Goal: Communication & Community: Answer question/provide support

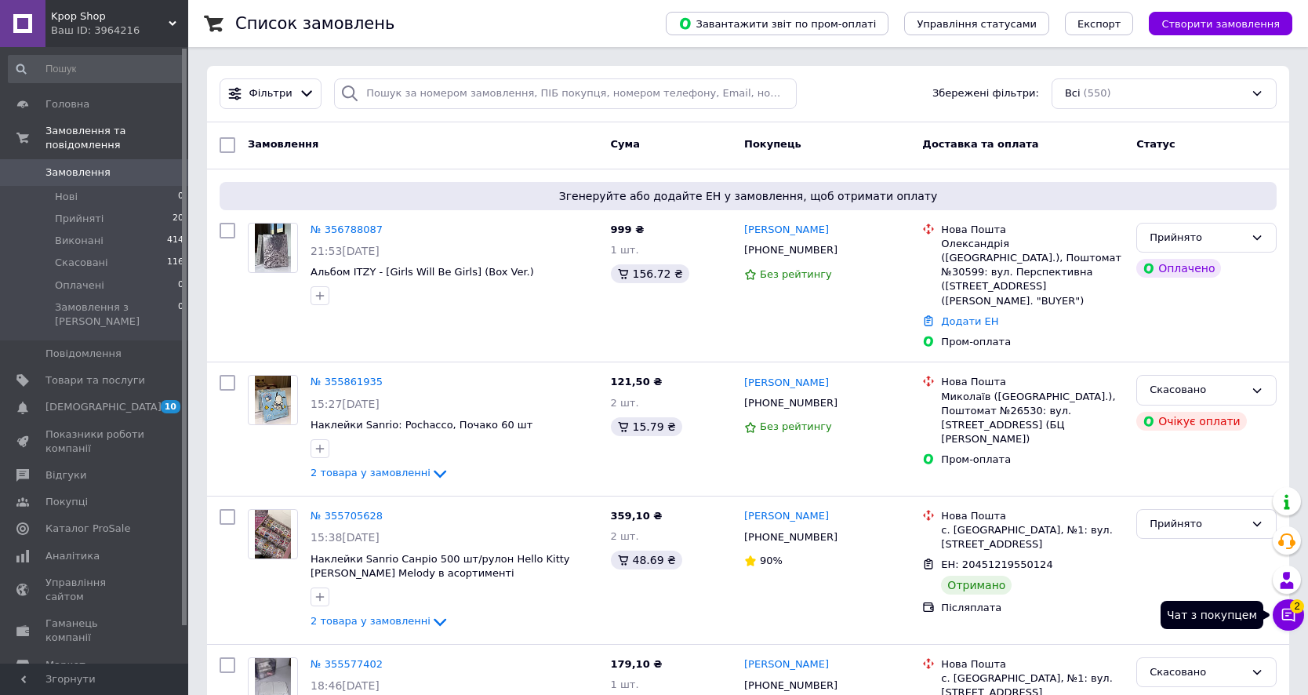
click at [1285, 605] on button "Чат з покупцем 2" at bounding box center [1287, 614] width 31 height 31
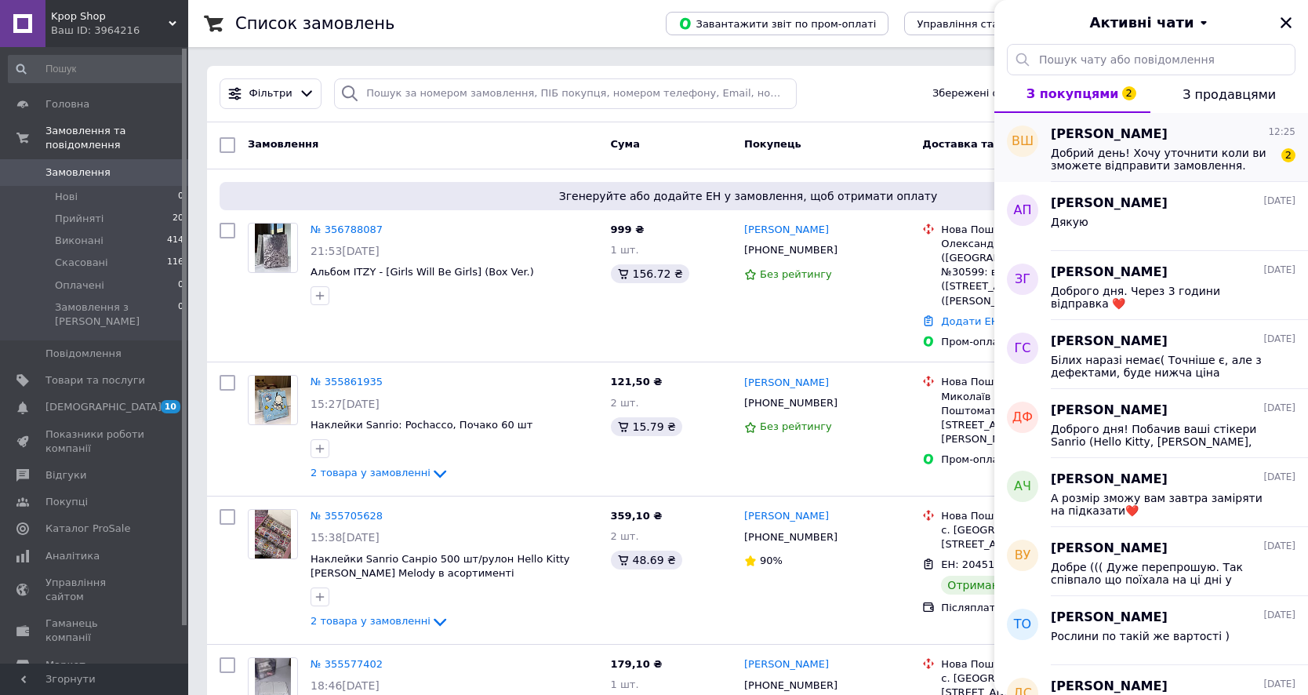
click at [1079, 149] on span "Добрий день! Хочу уточнити коли ви зможете відправити замовлення. Замовляю на п…" at bounding box center [1161, 159] width 223 height 25
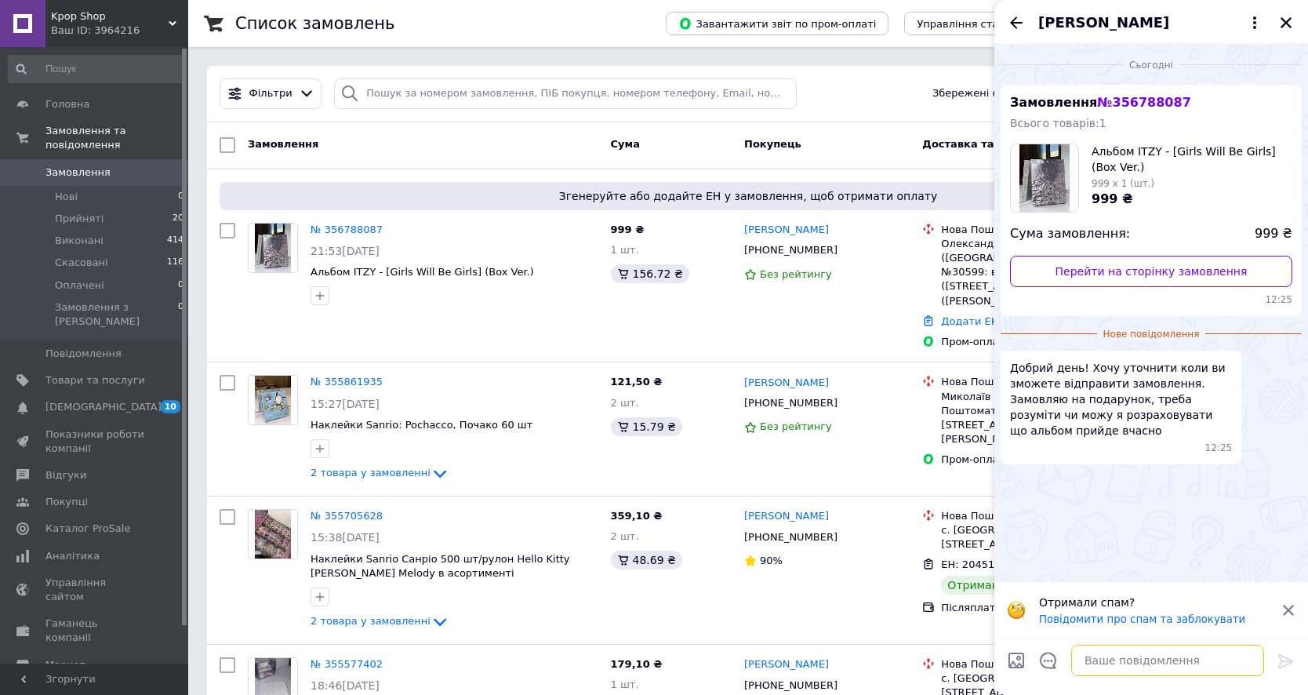
click at [1101, 664] on textarea at bounding box center [1167, 659] width 193 height 31
type textarea "D"
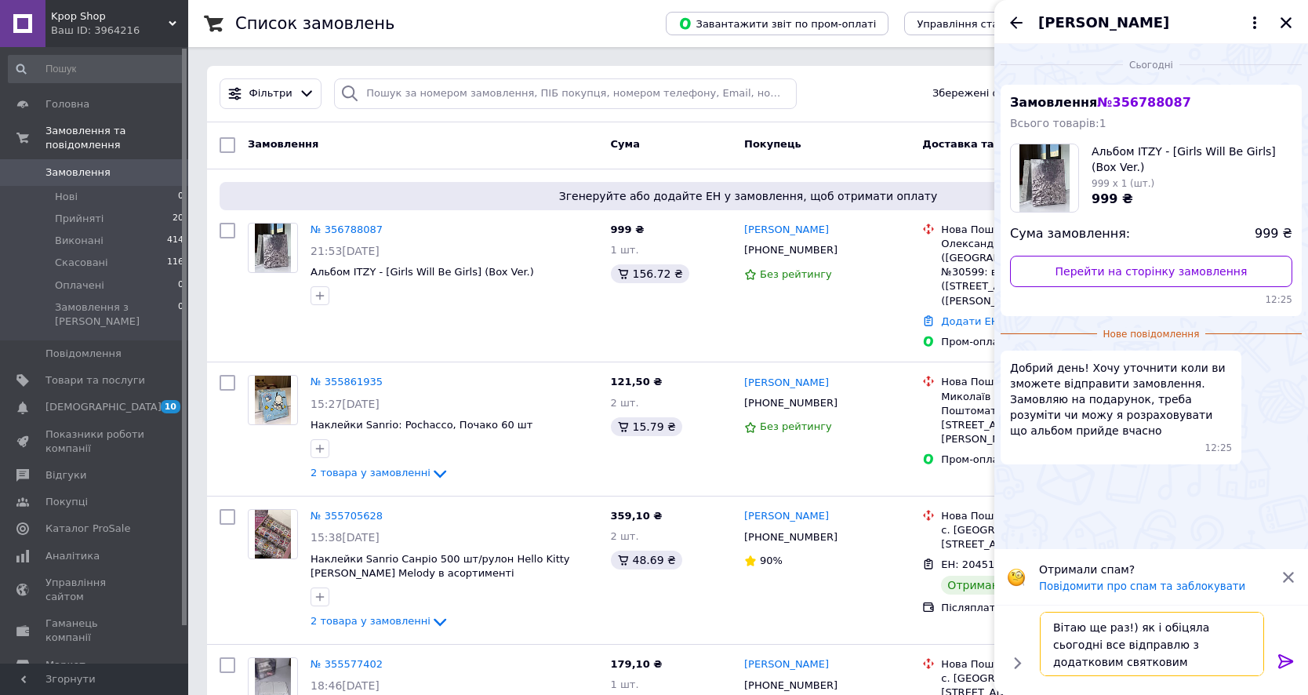
type textarea "Вітаю ще раз!) як і обіцяла сьогодні все відправлю з додатковим святковим пакув…"
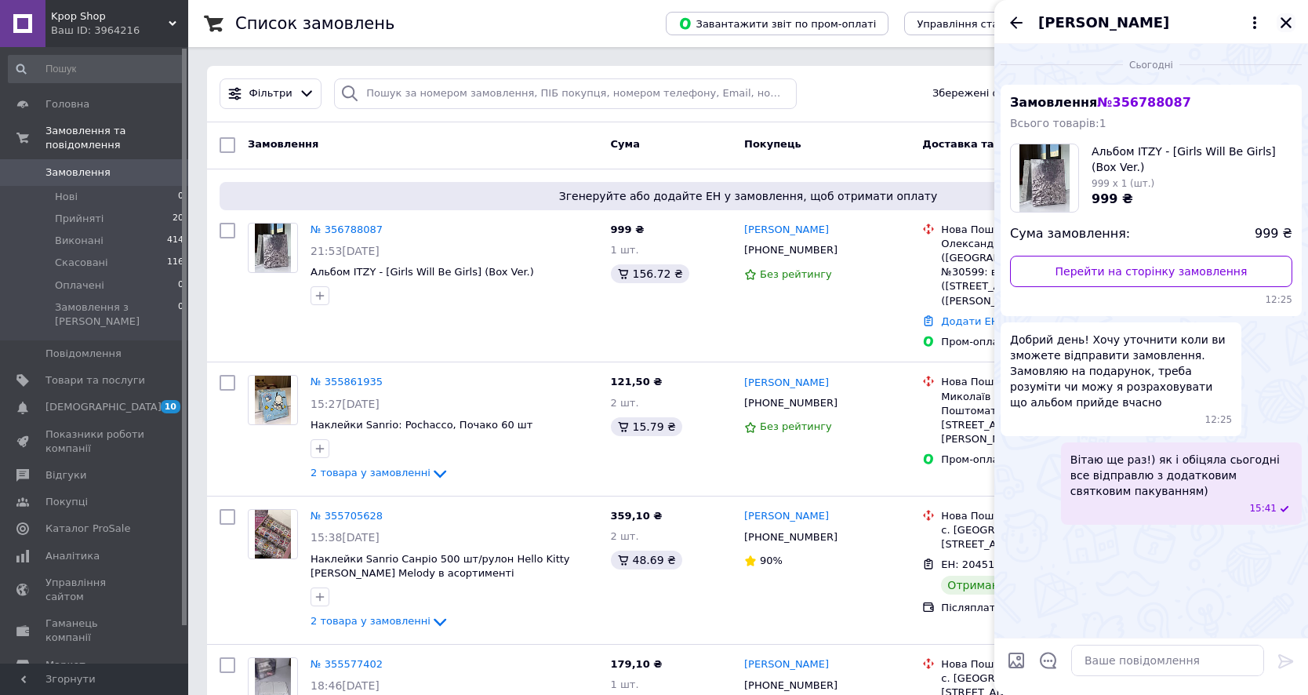
click at [1281, 21] on icon "Закрити" at bounding box center [1286, 23] width 14 height 14
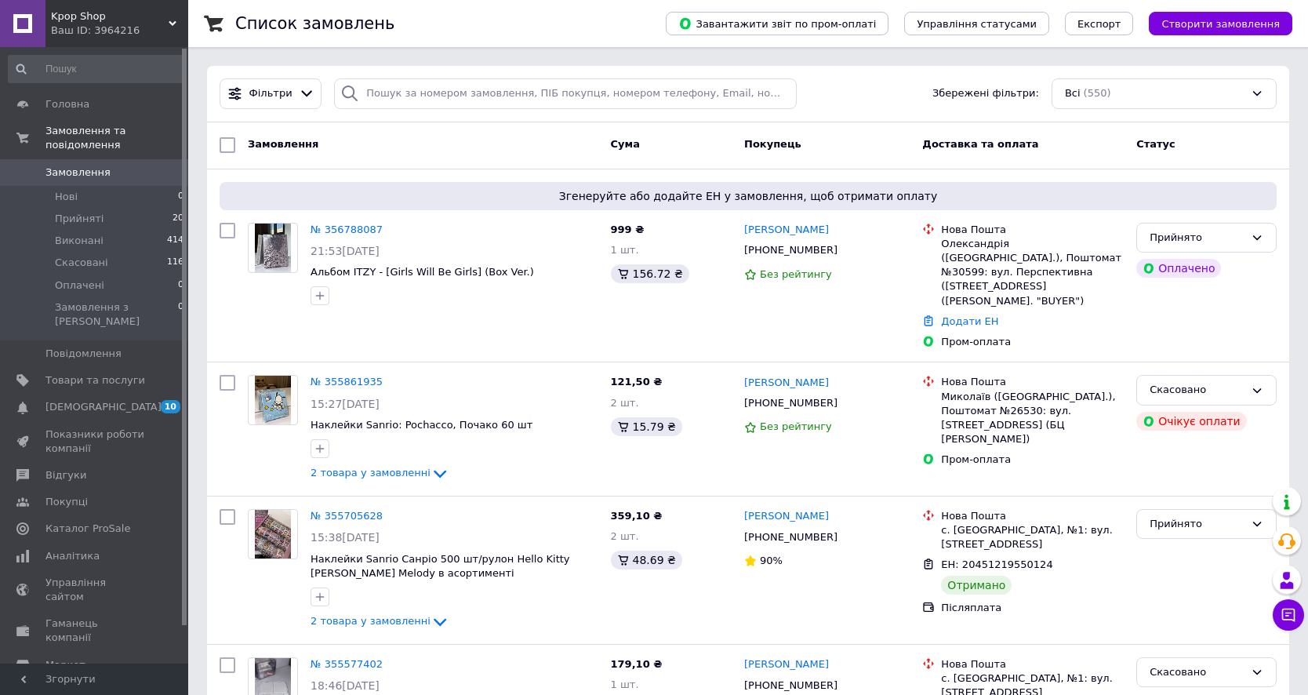
click at [115, 172] on span "Замовлення" at bounding box center [95, 172] width 100 height 14
